Goal: Information Seeking & Learning: Learn about a topic

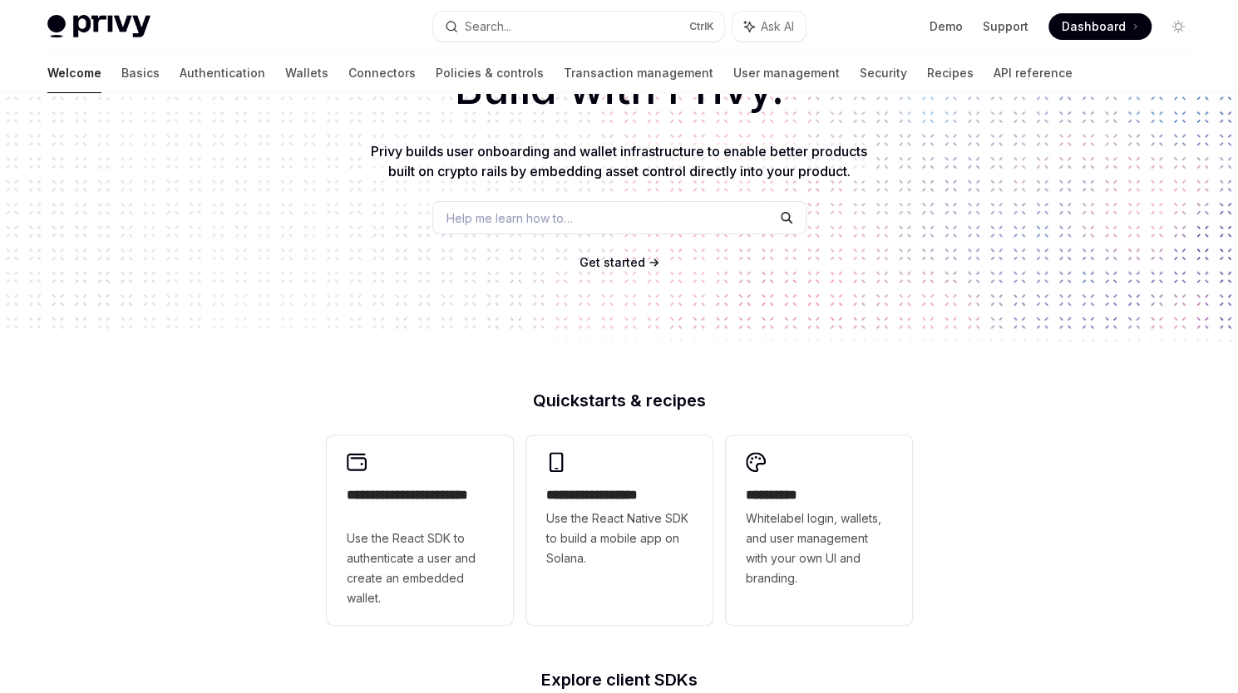
scroll to position [166, 0]
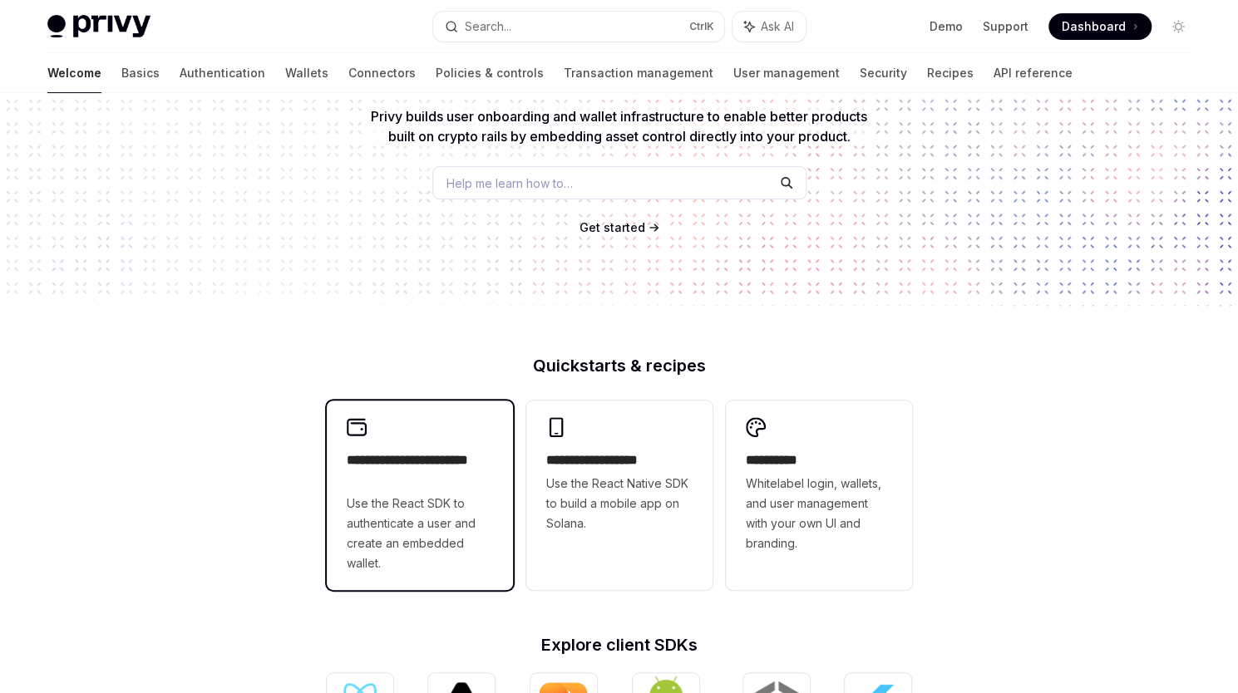
click at [481, 517] on span "Use the React SDK to authenticate a user and create an embedded wallet." at bounding box center [420, 534] width 146 height 80
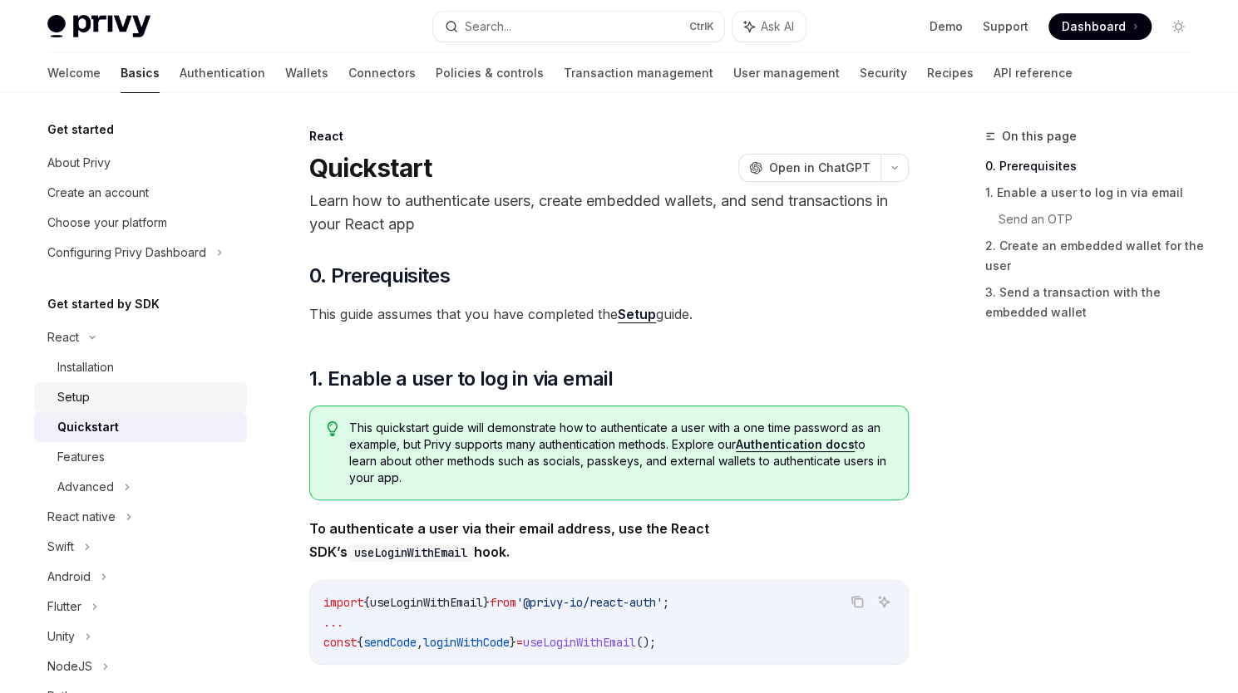
click at [73, 398] on div "Setup" at bounding box center [73, 397] width 32 height 20
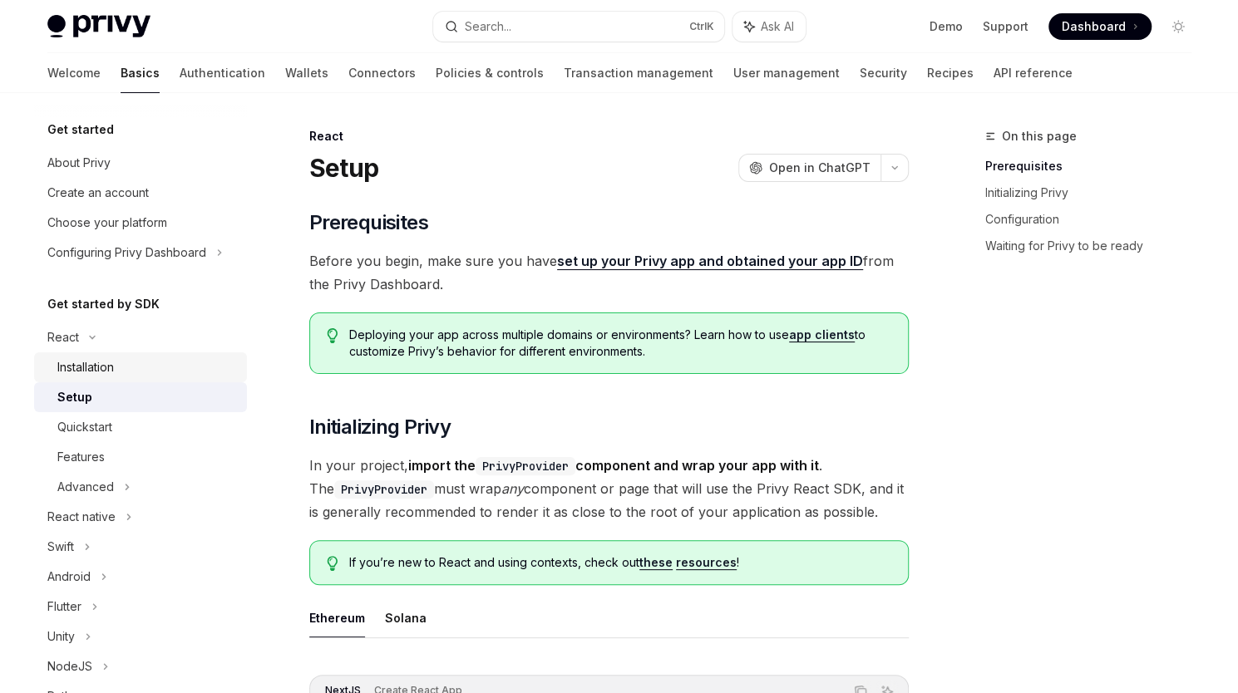
click at [65, 363] on div "Installation" at bounding box center [85, 368] width 57 height 20
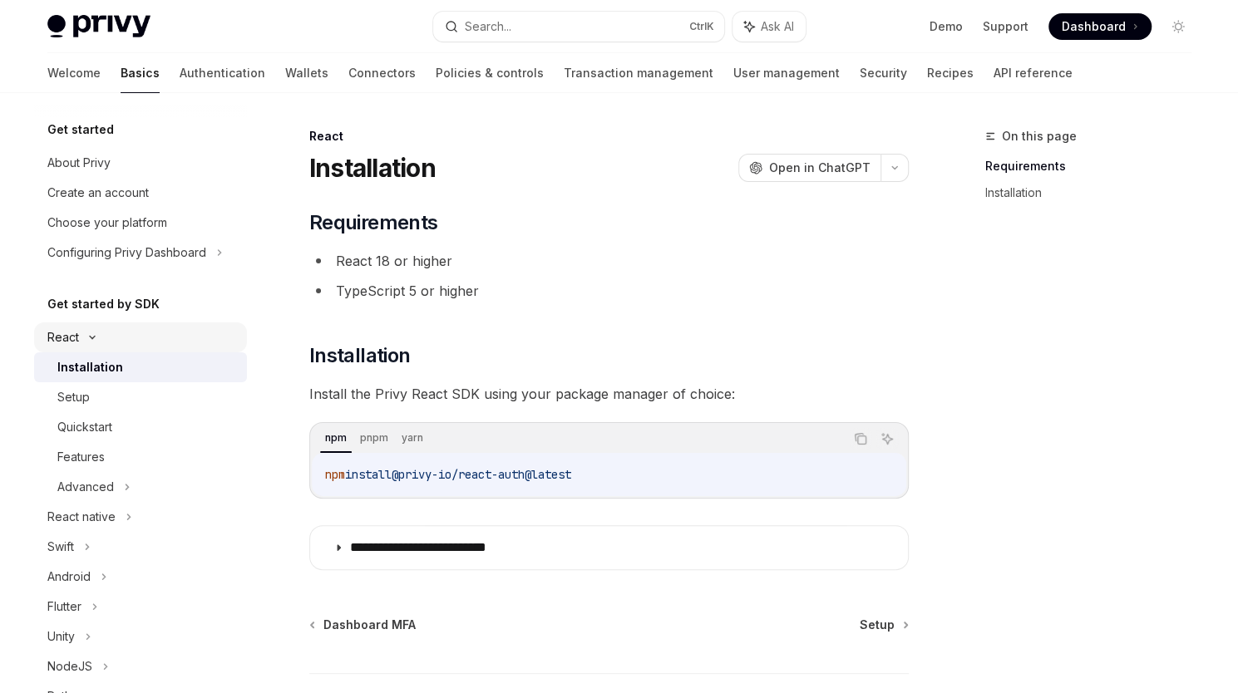
click at [64, 338] on div "React" at bounding box center [63, 338] width 32 height 20
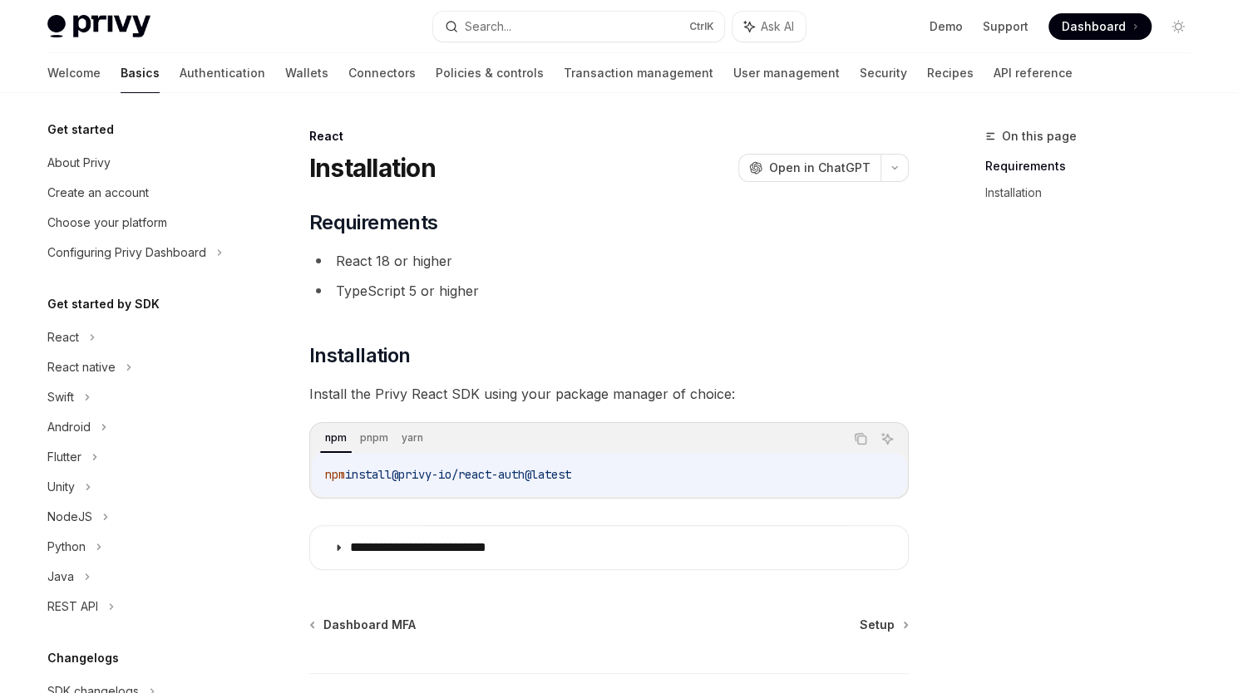
click at [106, 306] on h5 "Get started by SDK" at bounding box center [103, 304] width 112 height 20
click at [81, 338] on div "React" at bounding box center [140, 338] width 213 height 30
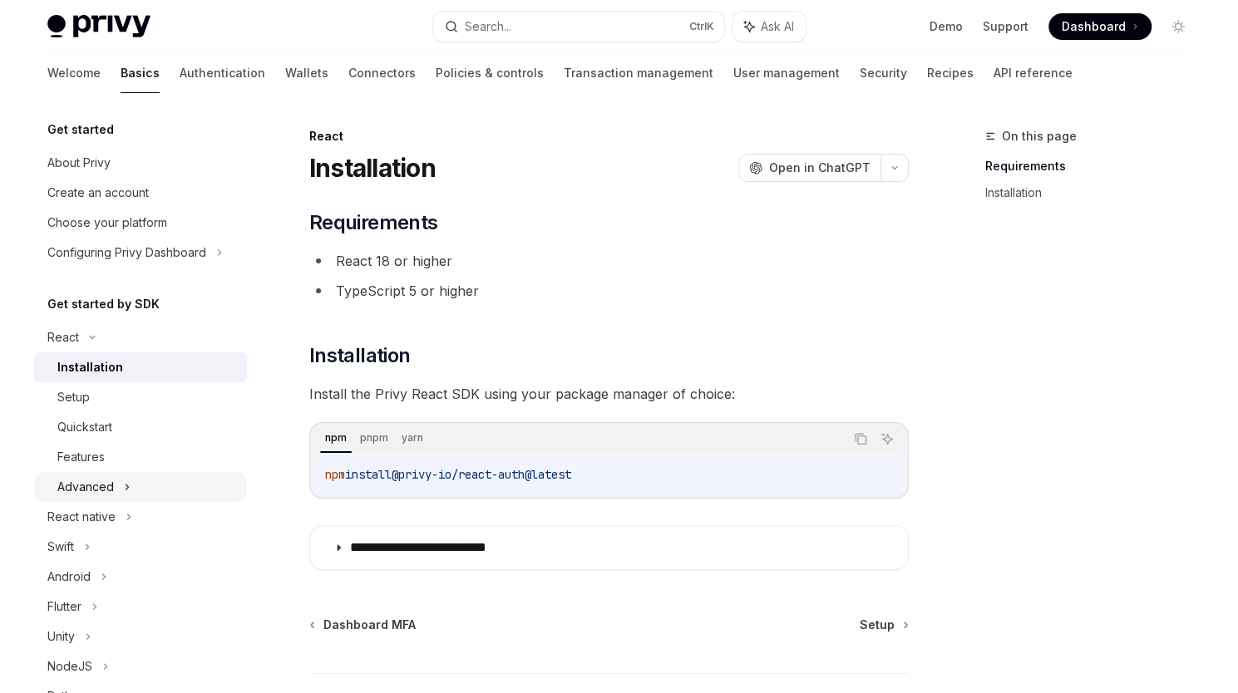
click at [111, 488] on div "Advanced" at bounding box center [85, 487] width 57 height 20
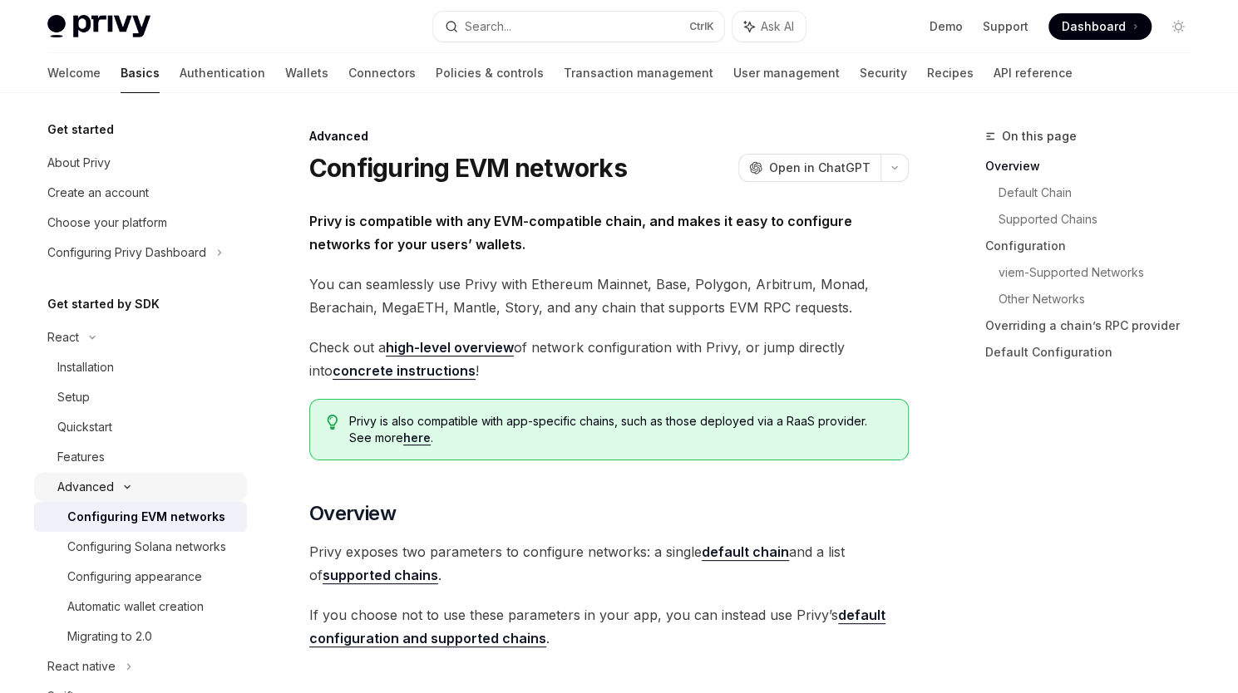
click at [100, 486] on div "Advanced" at bounding box center [85, 487] width 57 height 20
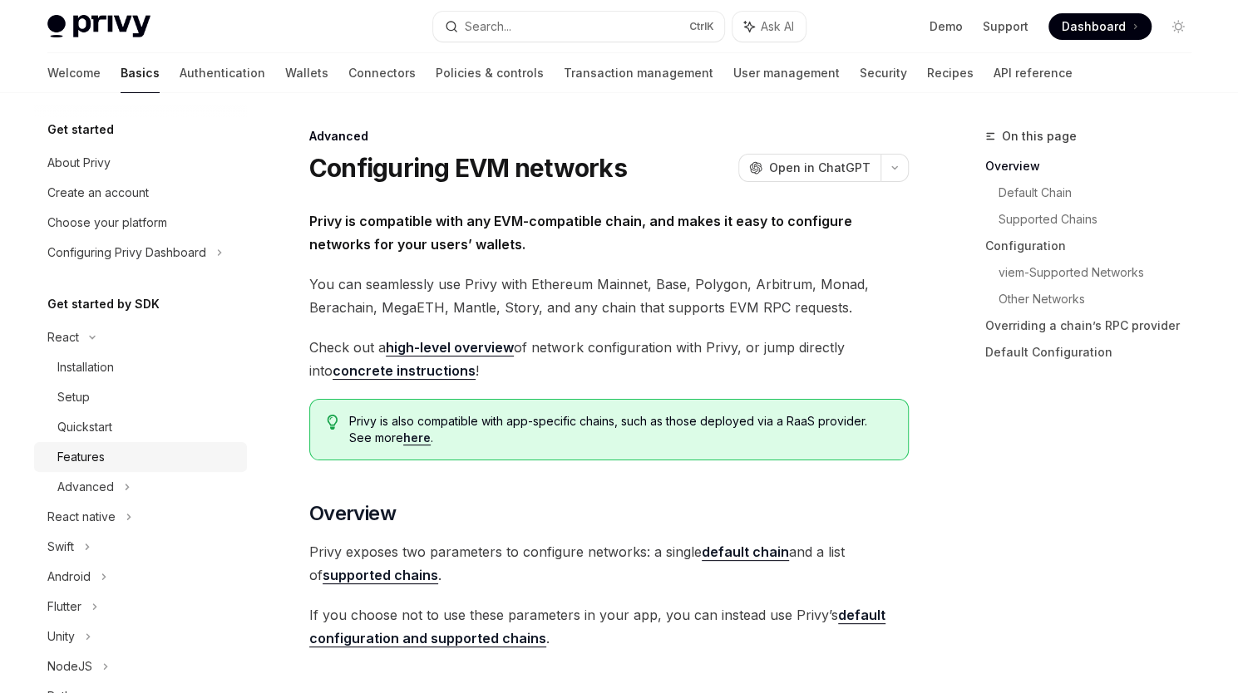
click at [96, 461] on div "Features" at bounding box center [80, 457] width 47 height 20
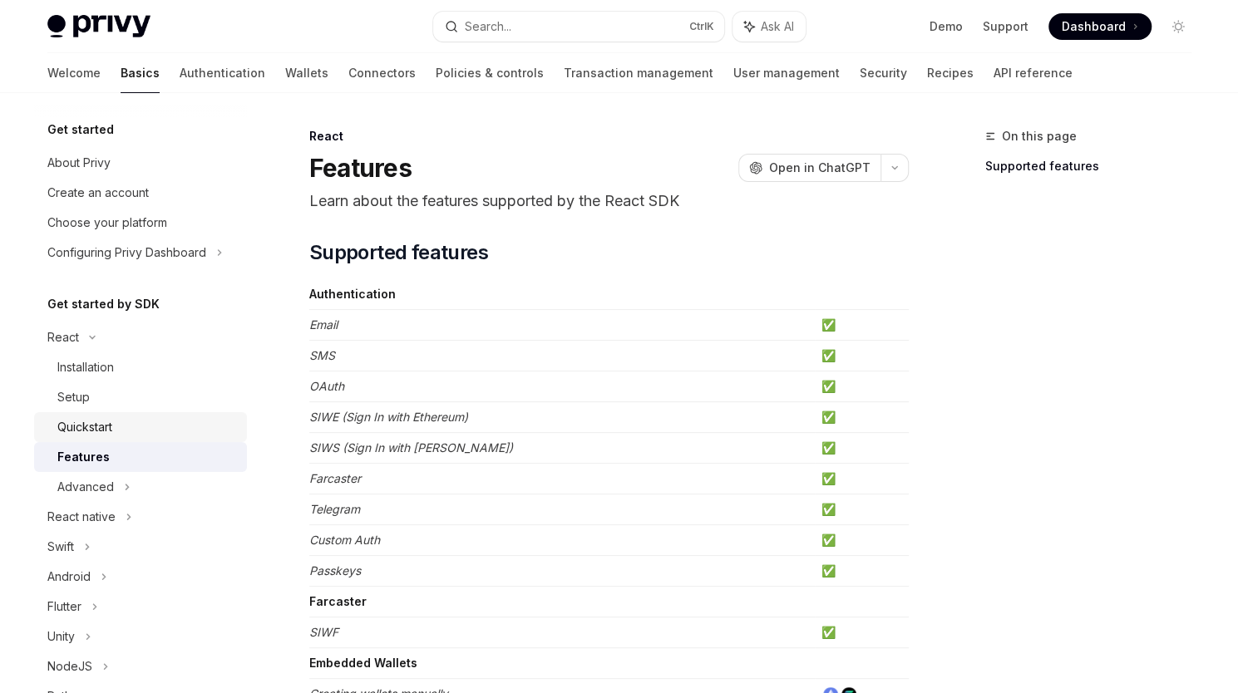
click at [86, 440] on link "Quickstart" at bounding box center [140, 427] width 213 height 30
type textarea "*"
